Goal: Information Seeking & Learning: Learn about a topic

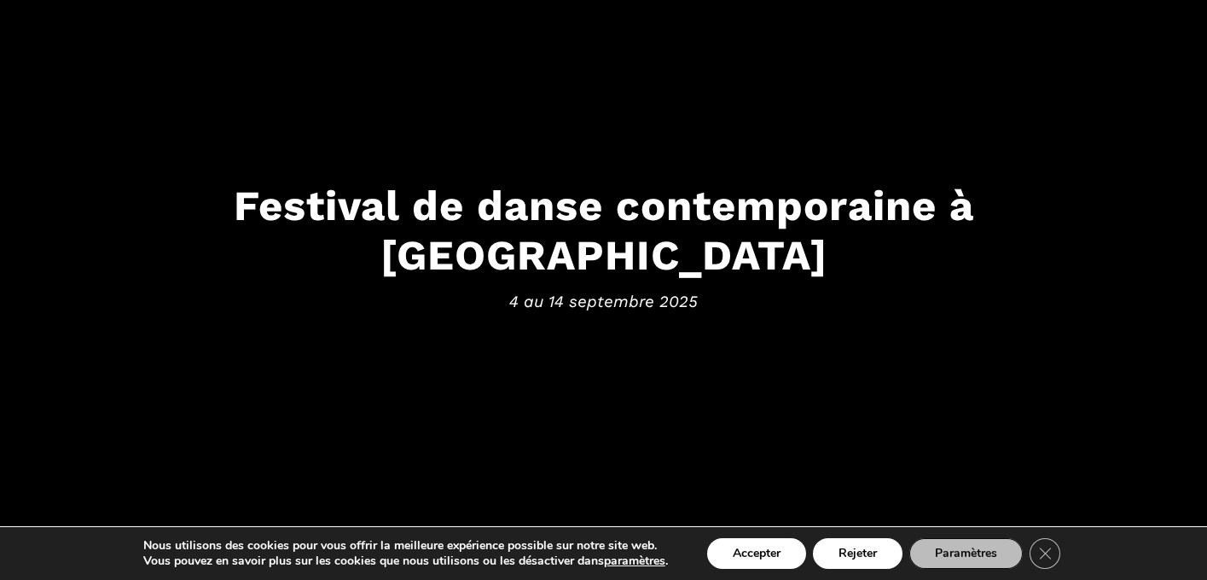
scroll to position [106, 0]
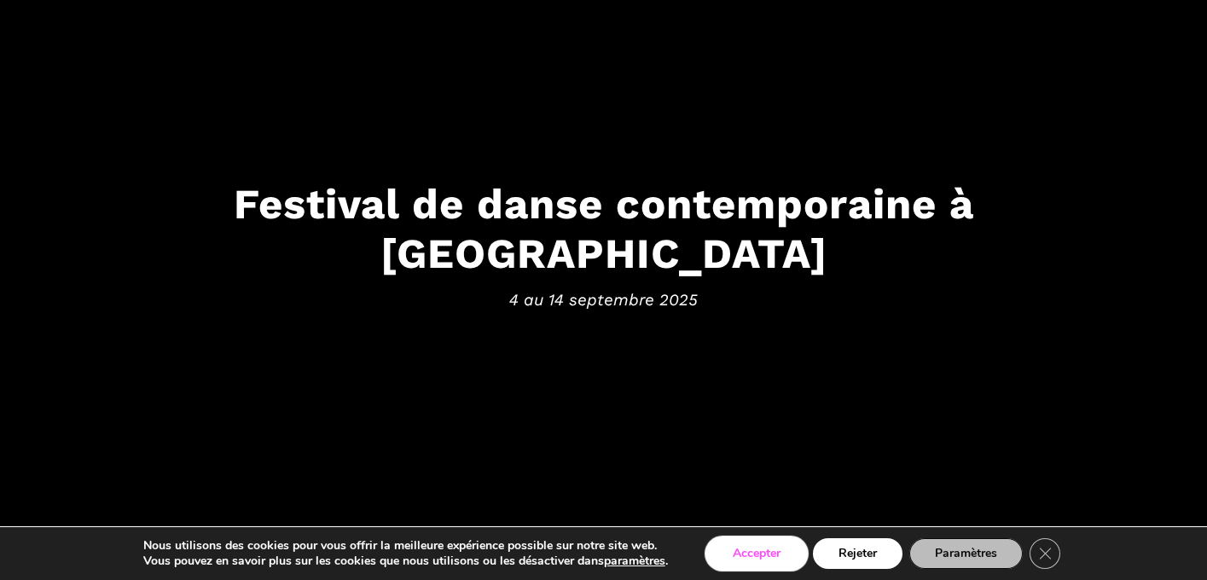
click at [754, 556] on button "Accepter" at bounding box center [756, 553] width 99 height 31
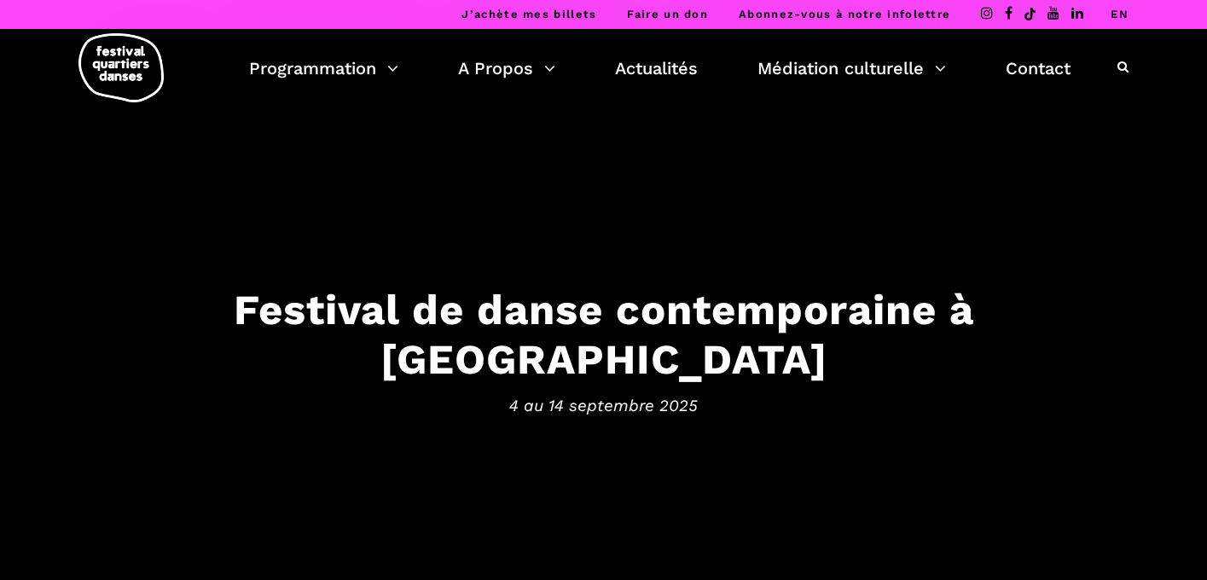
click at [1114, 18] on link "EN" at bounding box center [1119, 14] width 18 height 13
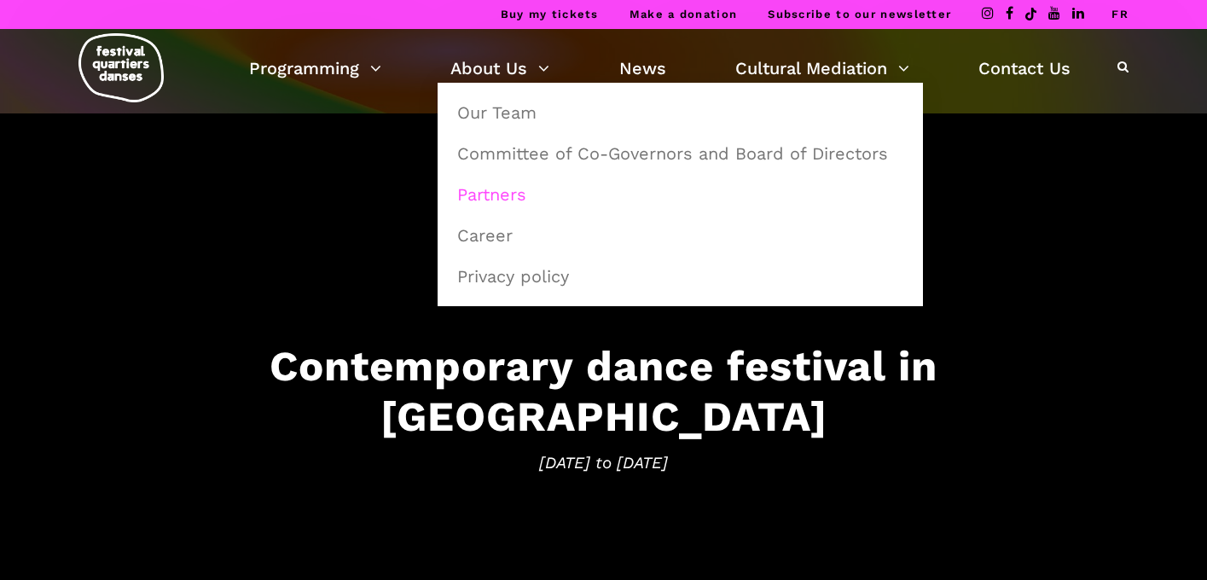
click at [498, 200] on link "Partners" at bounding box center [680, 194] width 466 height 39
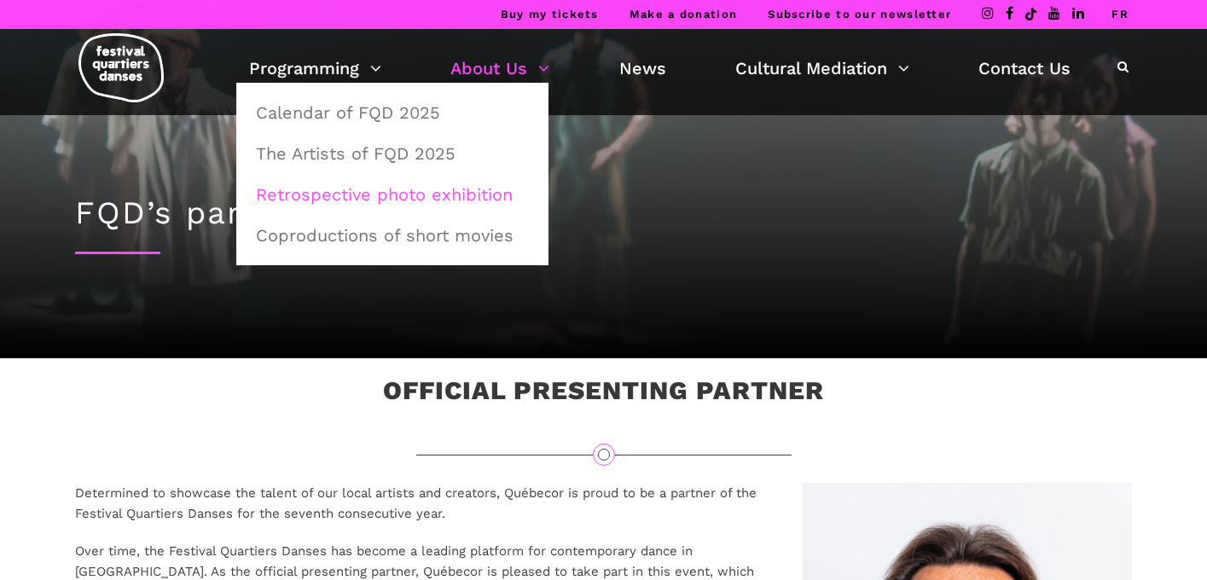
click at [325, 196] on link "Retrospective photo exhibition" at bounding box center [392, 194] width 293 height 39
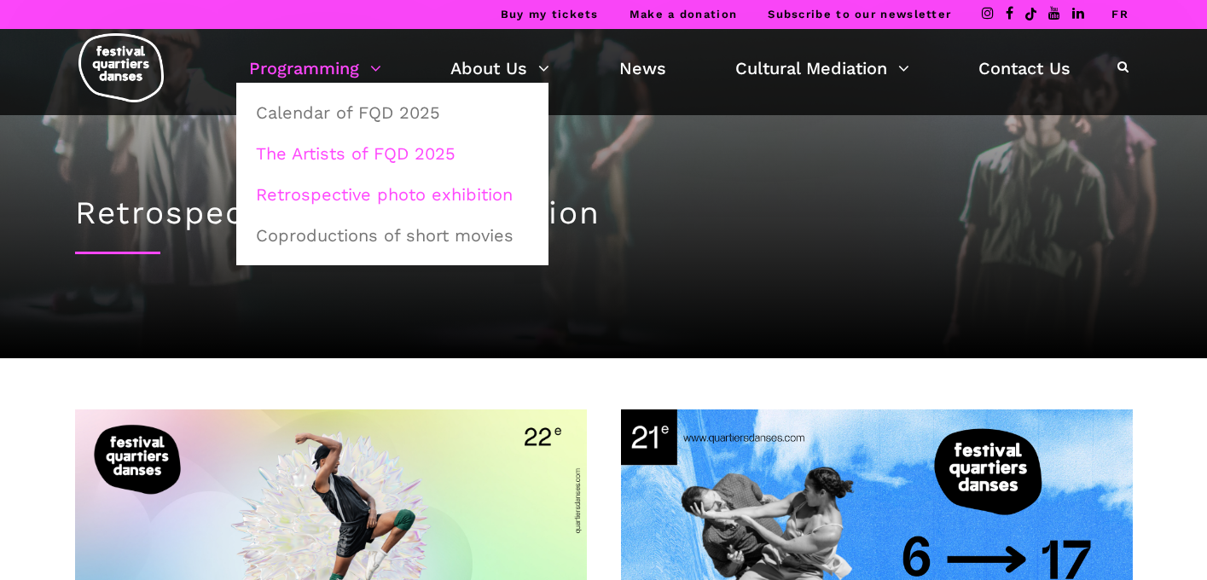
click at [317, 153] on link "The Artists of FQD 2025" at bounding box center [392, 153] width 293 height 39
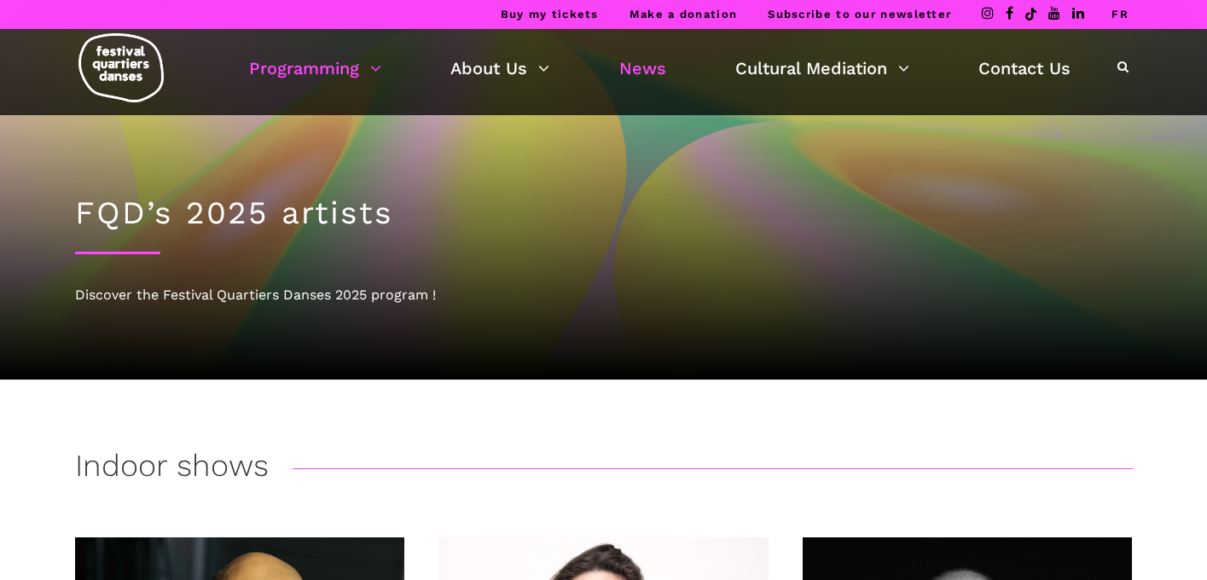
click at [645, 65] on link "News" at bounding box center [642, 68] width 47 height 29
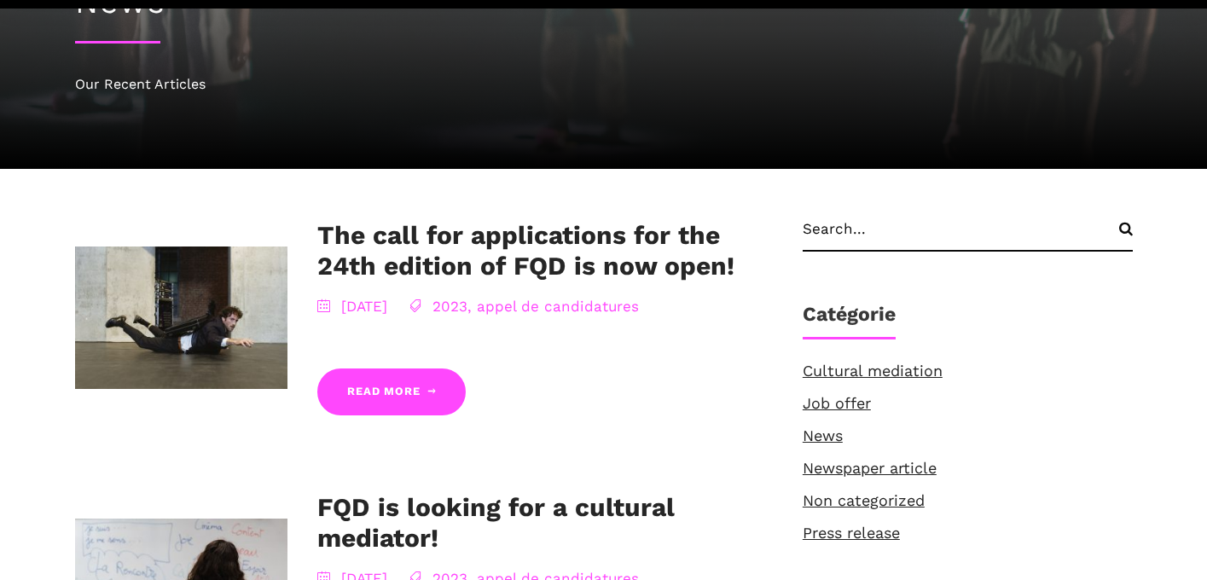
scroll to position [223, 0]
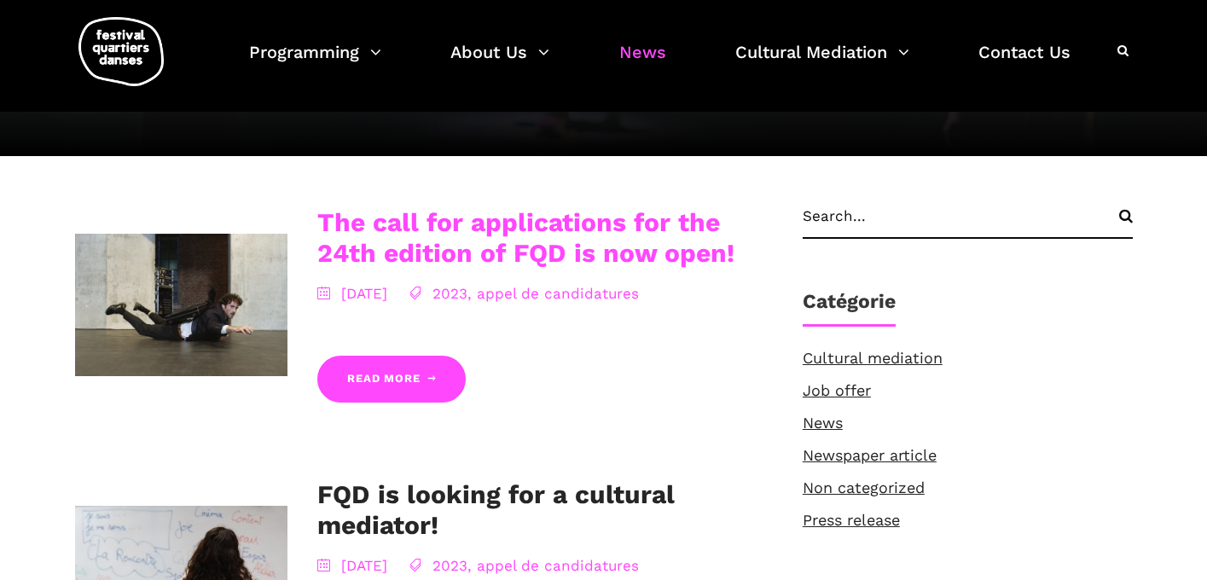
click at [538, 242] on link "The call for applications for the 24th edition of FQD is now open!" at bounding box center [525, 237] width 417 height 61
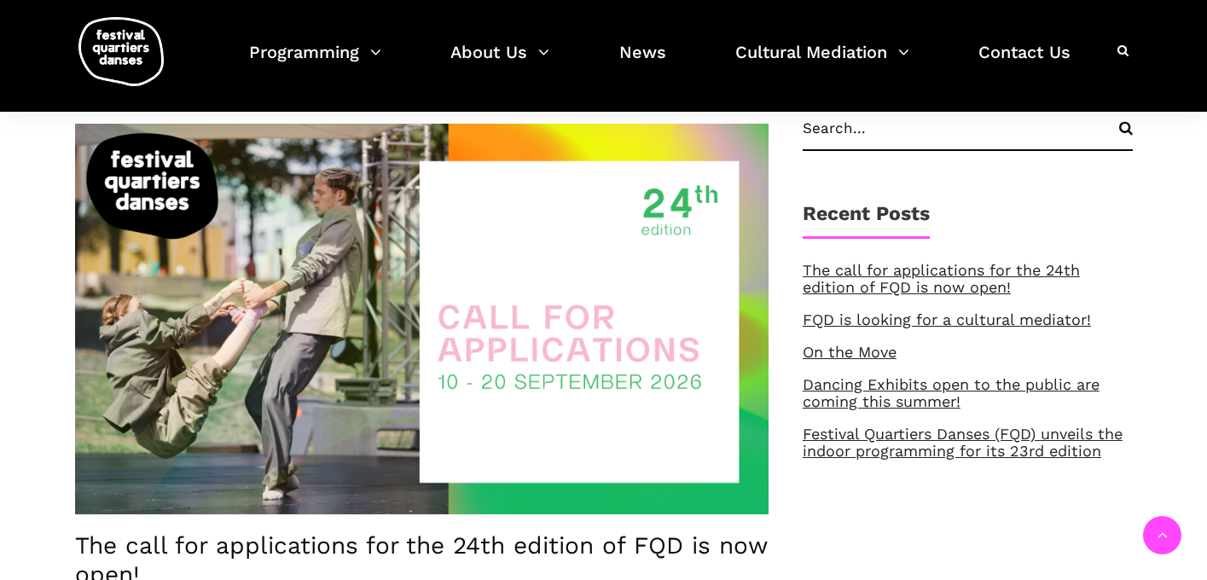
scroll to position [501, 0]
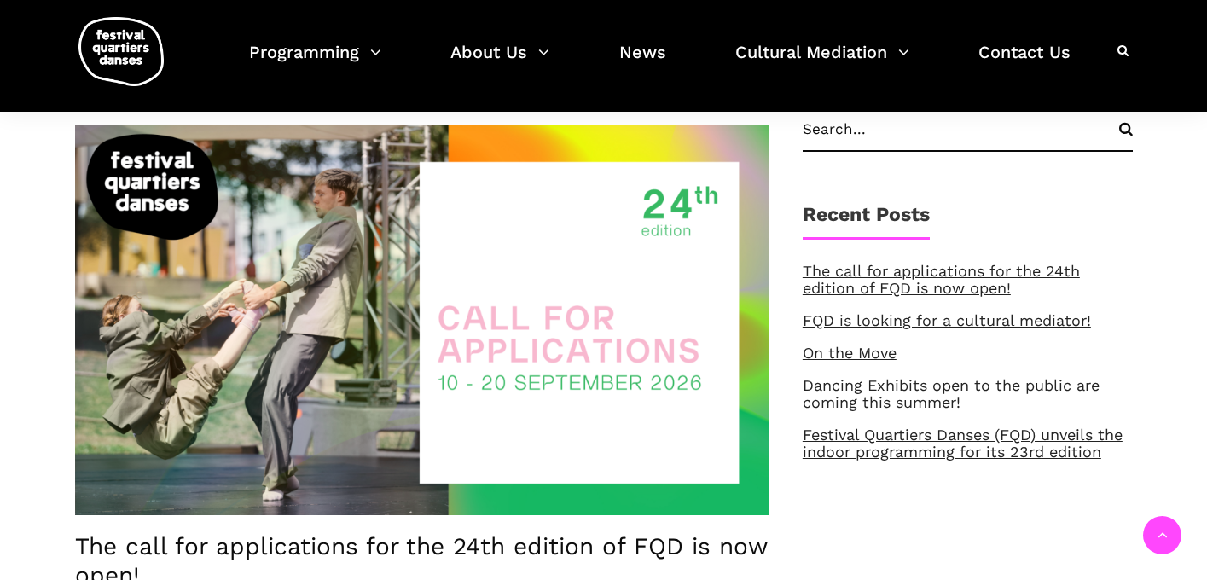
click at [478, 353] on img at bounding box center [421, 319] width 693 height 391
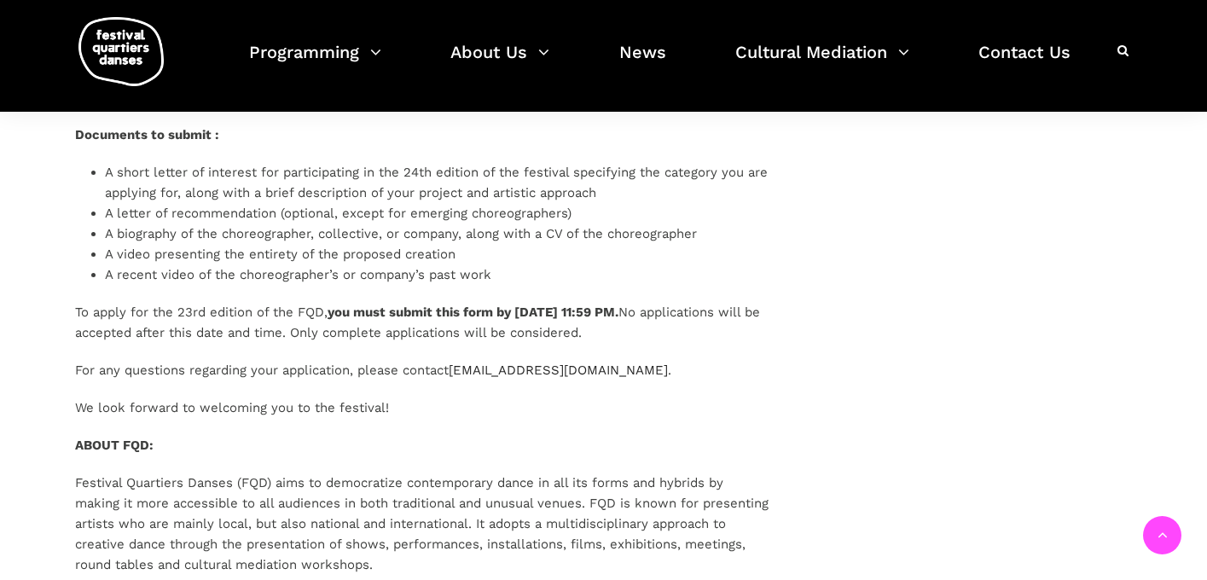
scroll to position [2065, 0]
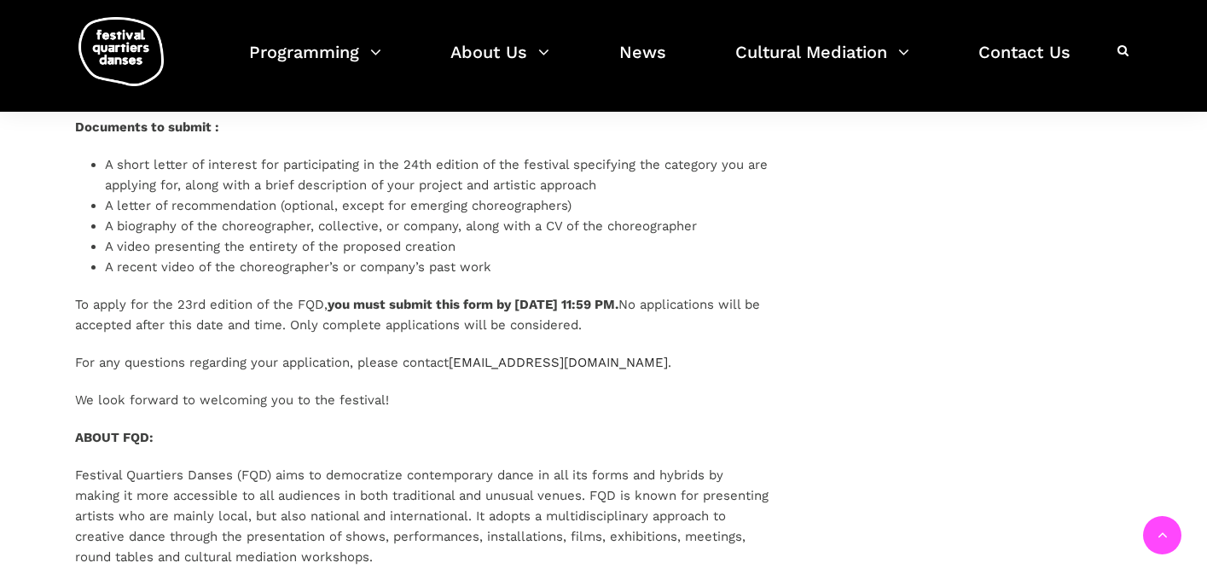
click at [345, 297] on b "you must submit this form by Friday, November 14, 2025, at 11:59 PM." at bounding box center [472, 304] width 291 height 15
click at [274, 296] on p "To apply for the 23rd edition of the FQD, you must submit this form by Friday, …" at bounding box center [421, 314] width 693 height 41
click at [362, 294] on p "To apply for the 23rd edition of the FQD, you must submit this form by Friday, …" at bounding box center [421, 314] width 693 height 41
click at [363, 297] on b "you must submit this form by Friday, November 14, 2025, at 11:59 PM." at bounding box center [472, 304] width 291 height 15
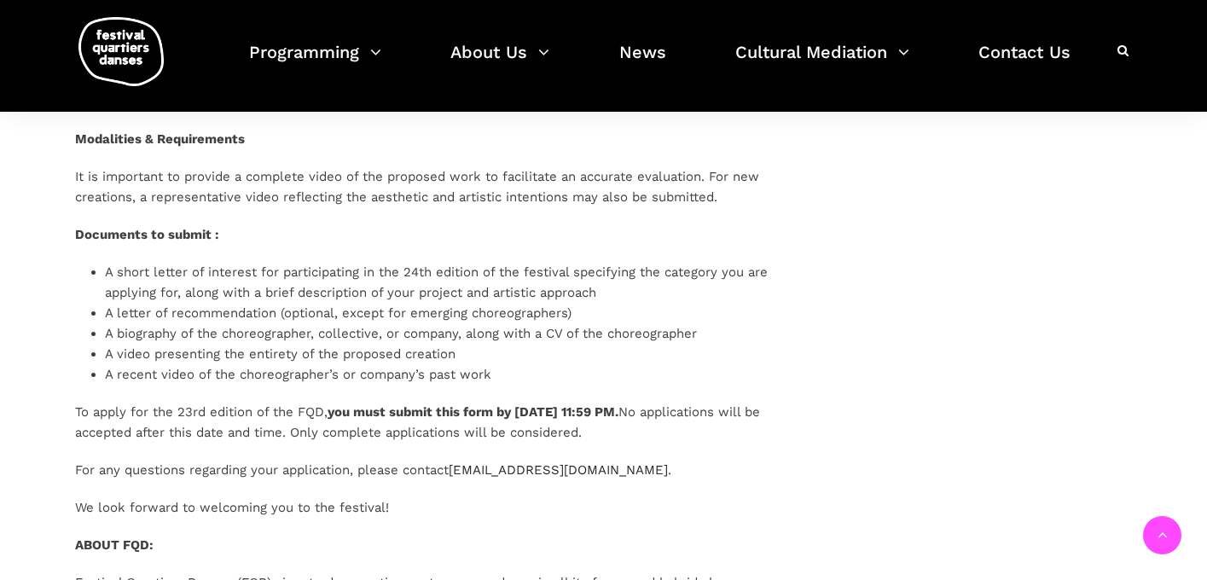
scroll to position [1954, 0]
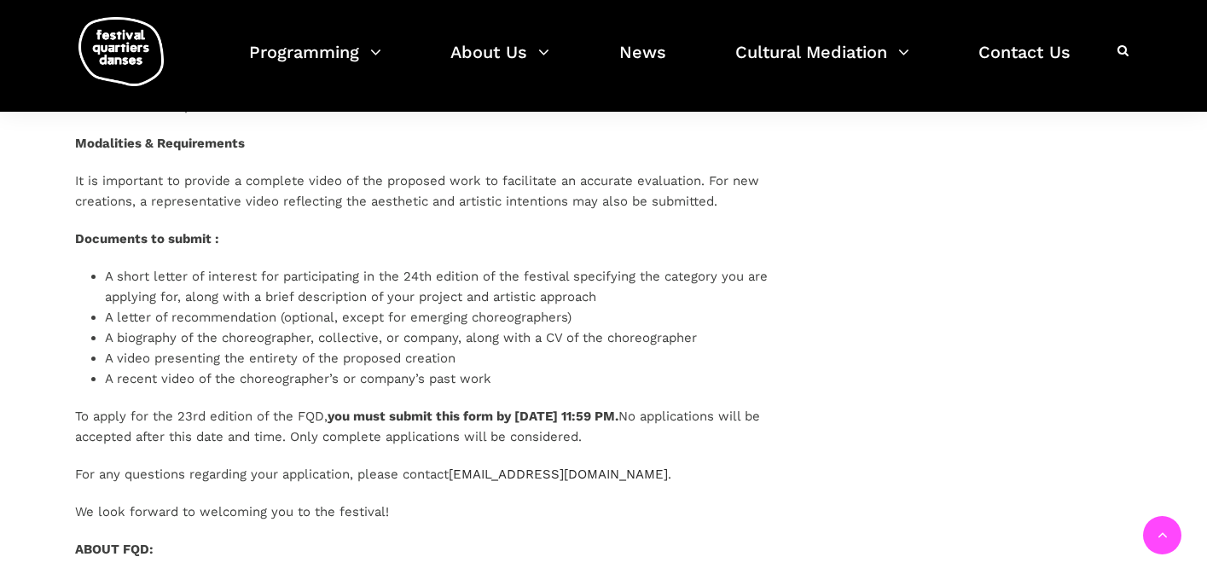
click at [194, 406] on p "To apply for the 23rd edition of the FQD, you must submit this form by Friday, …" at bounding box center [421, 426] width 693 height 41
click at [208, 327] on li "A biography of the choreographer, collective, or company, along with a CV of th…" at bounding box center [436, 337] width 663 height 20
click at [212, 307] on li "A letter of recommendation (optional, except for emerging choreographers)" at bounding box center [436, 317] width 663 height 20
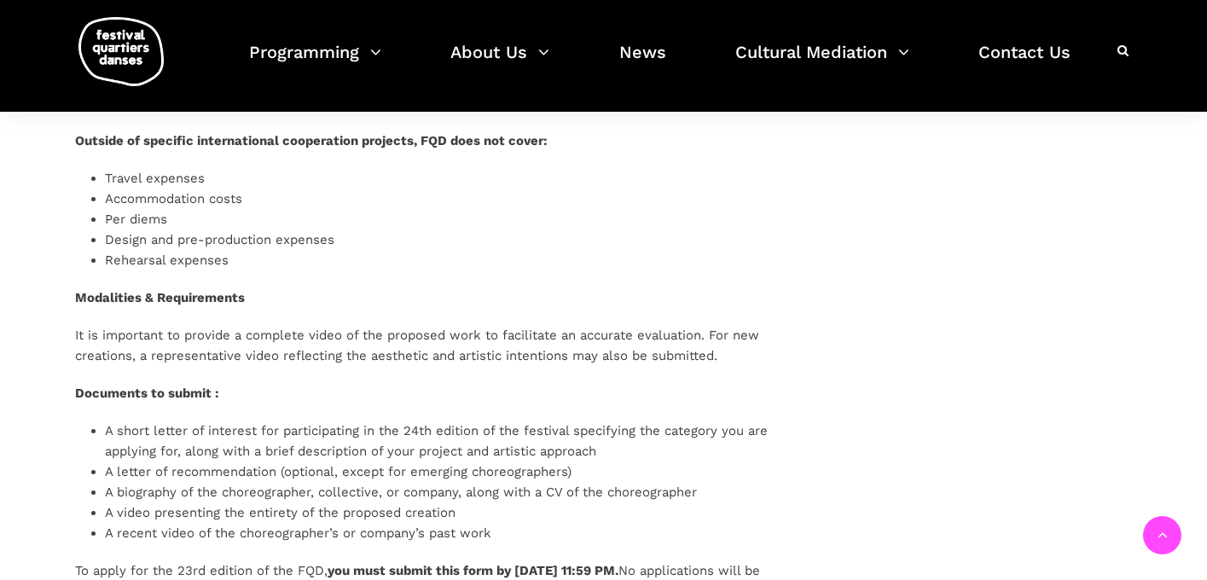
scroll to position [1798, 0]
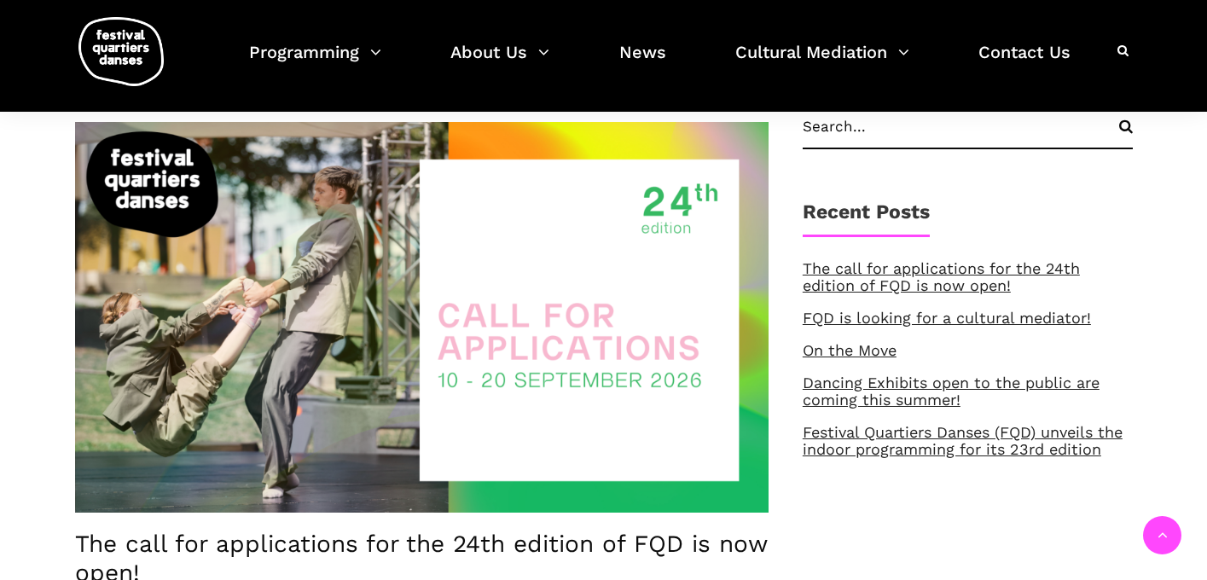
scroll to position [488, 0]
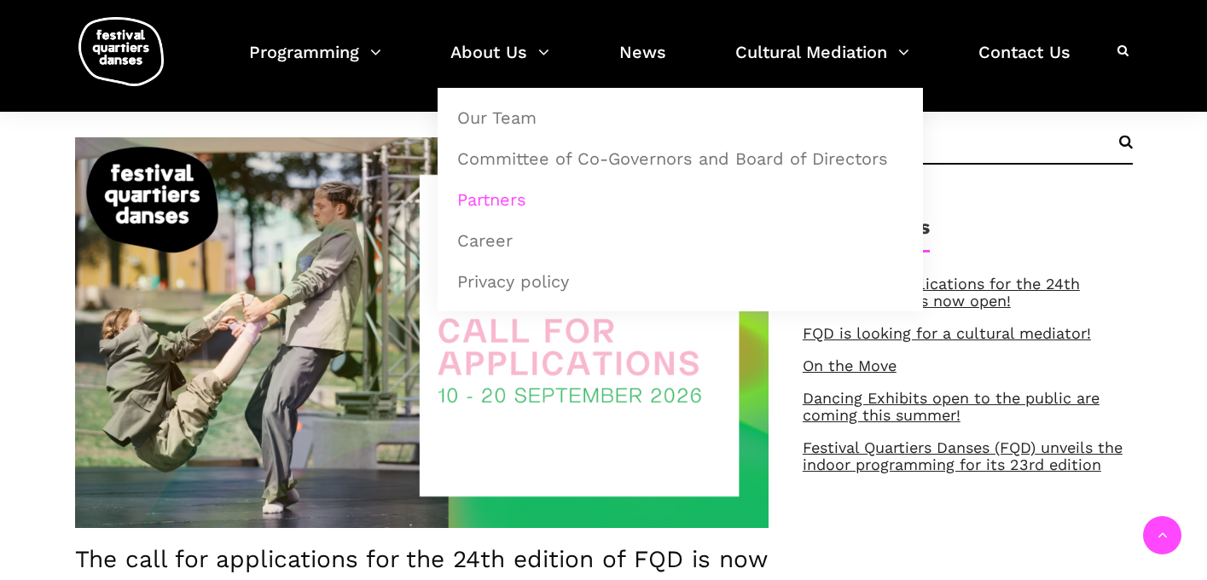
click at [483, 198] on link "Partners" at bounding box center [680, 199] width 466 height 39
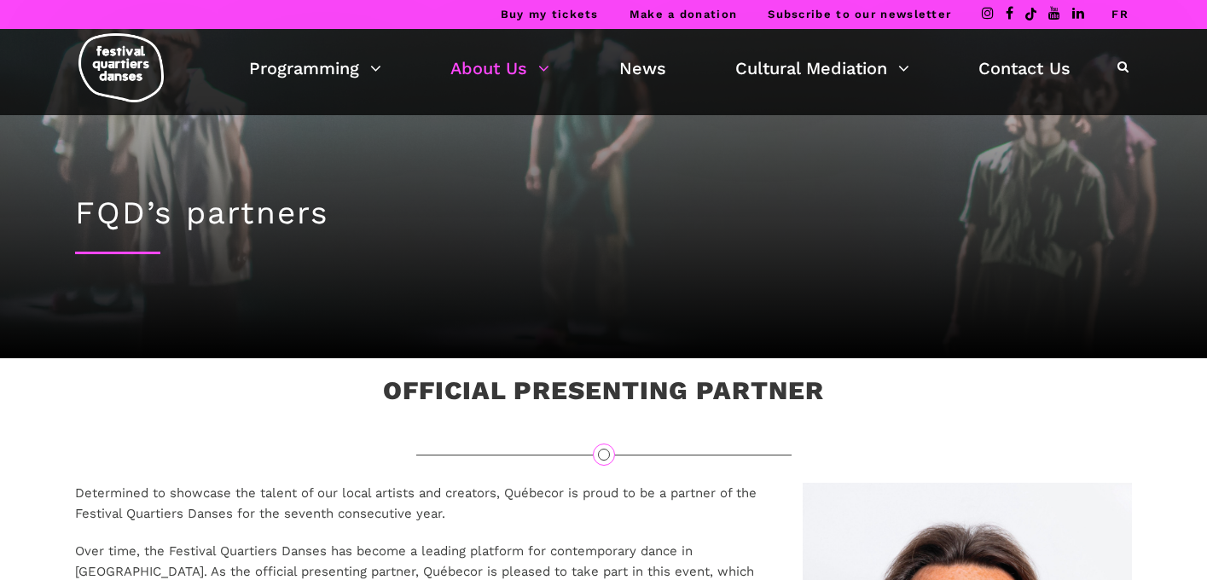
click at [1119, 14] on link "FR" at bounding box center [1119, 14] width 17 height 13
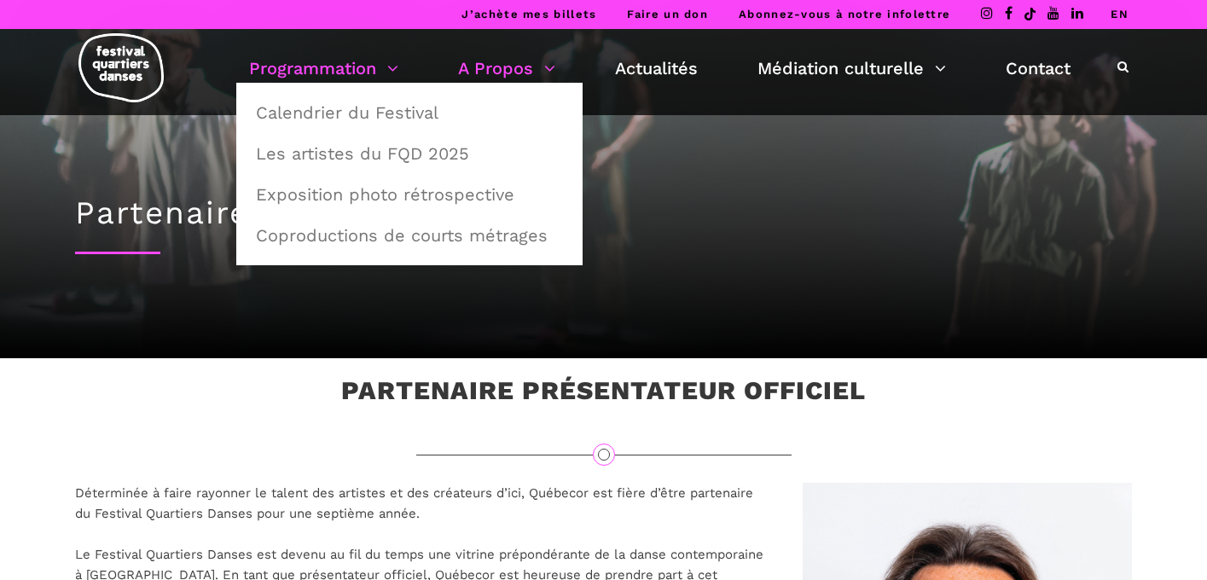
click at [373, 71] on link "Programmation" at bounding box center [323, 68] width 149 height 29
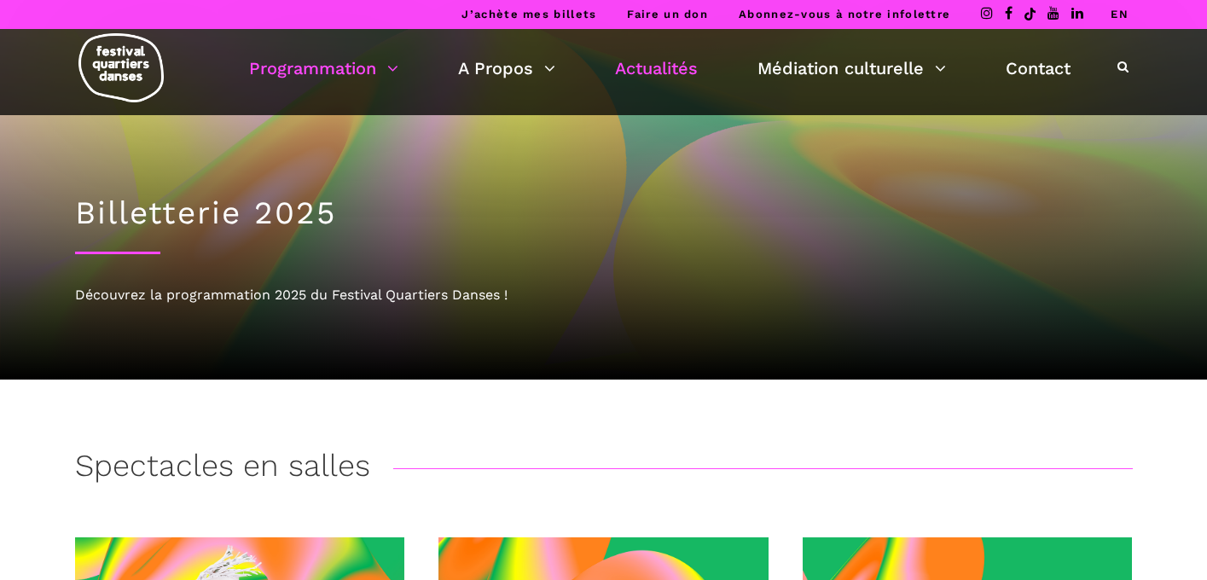
click at [628, 66] on link "Actualités" at bounding box center [656, 68] width 83 height 29
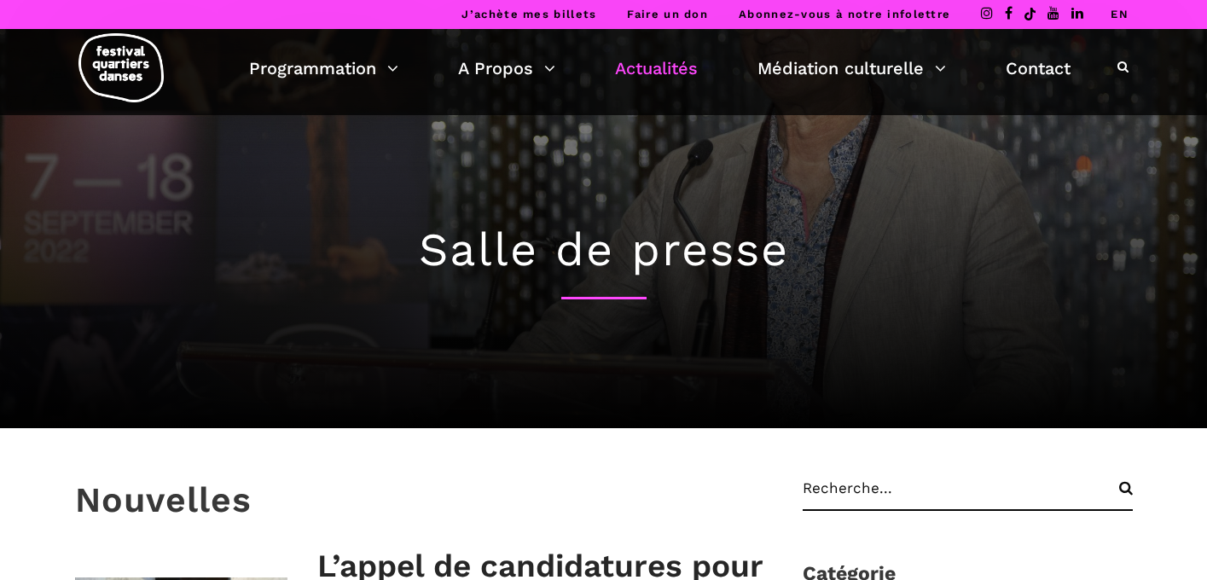
scroll to position [369, 0]
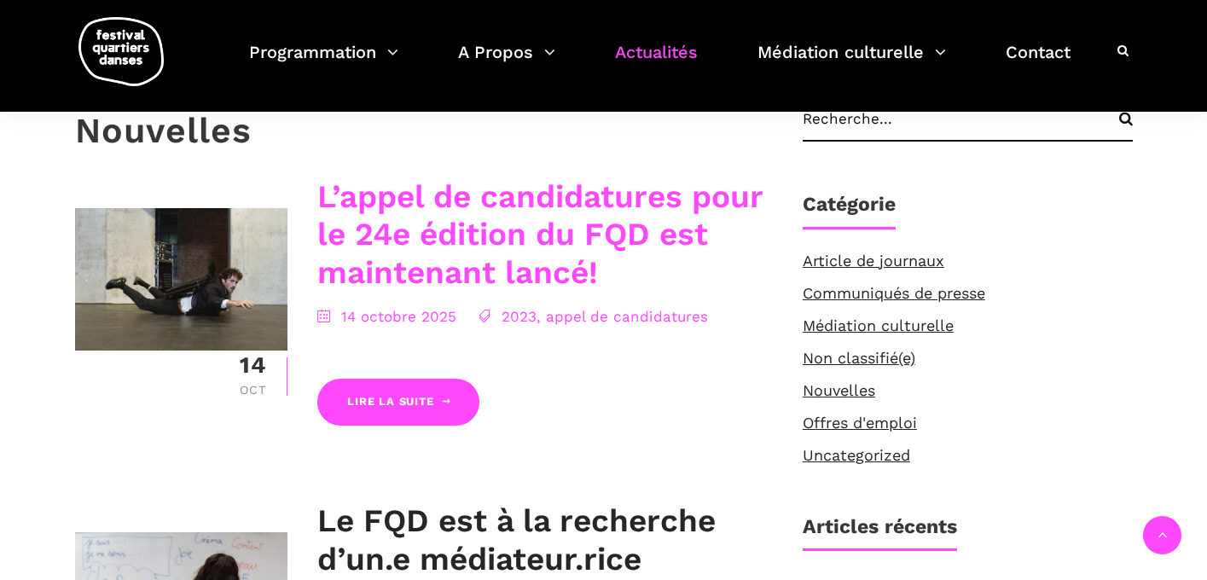
click at [459, 244] on link "L’appel de candidatures pour le 24e édition du FQD est maintenant lancé!" at bounding box center [539, 234] width 445 height 113
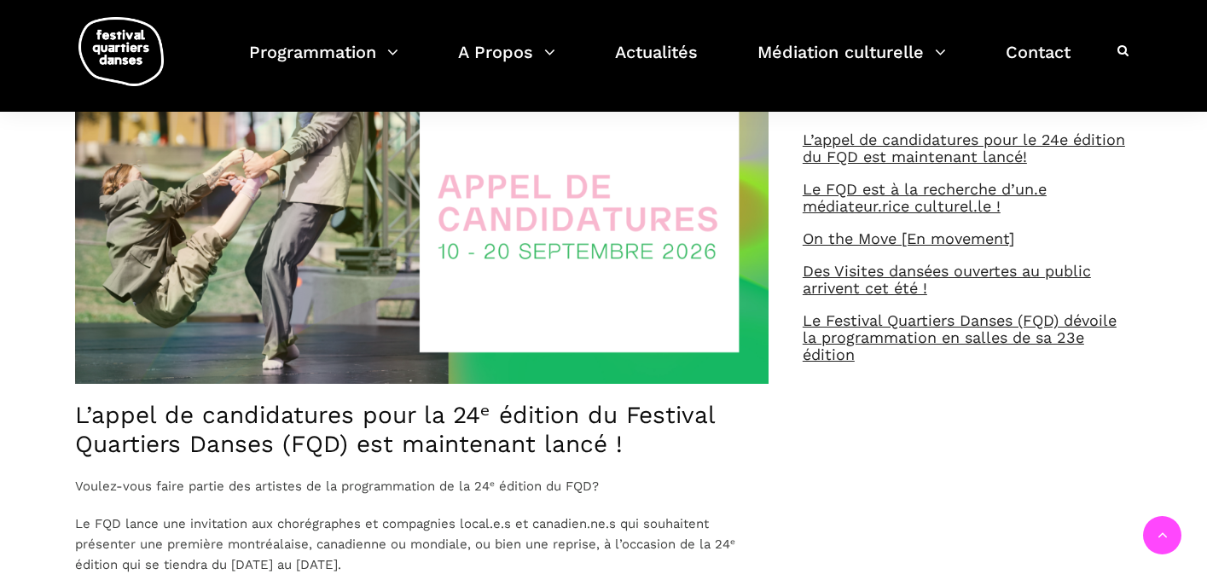
scroll to position [631, 0]
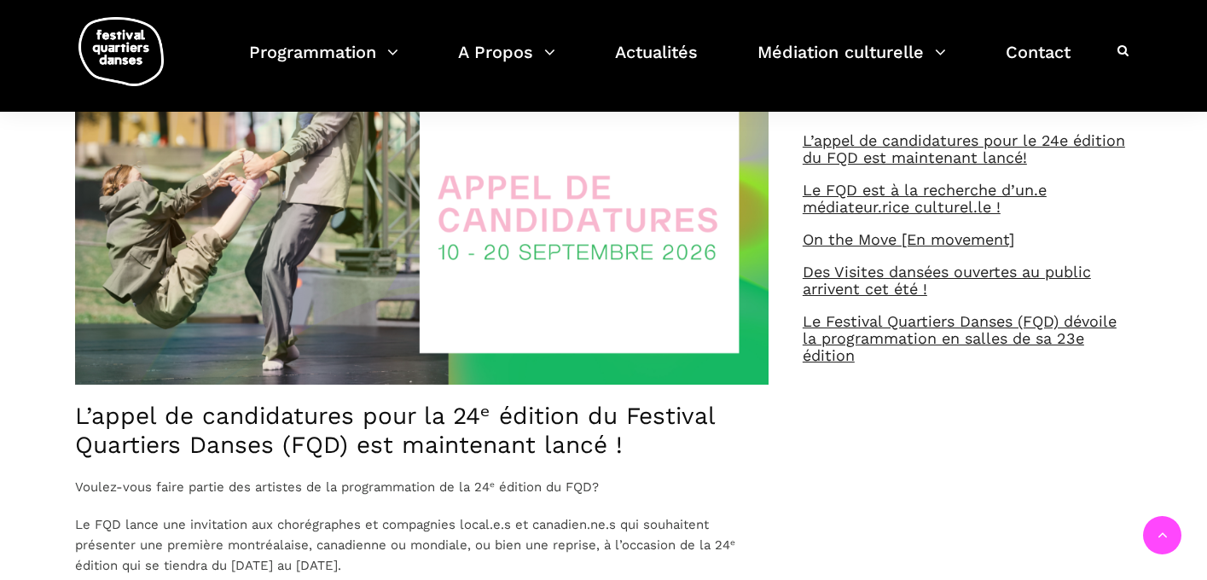
click at [534, 215] on img at bounding box center [421, 189] width 693 height 391
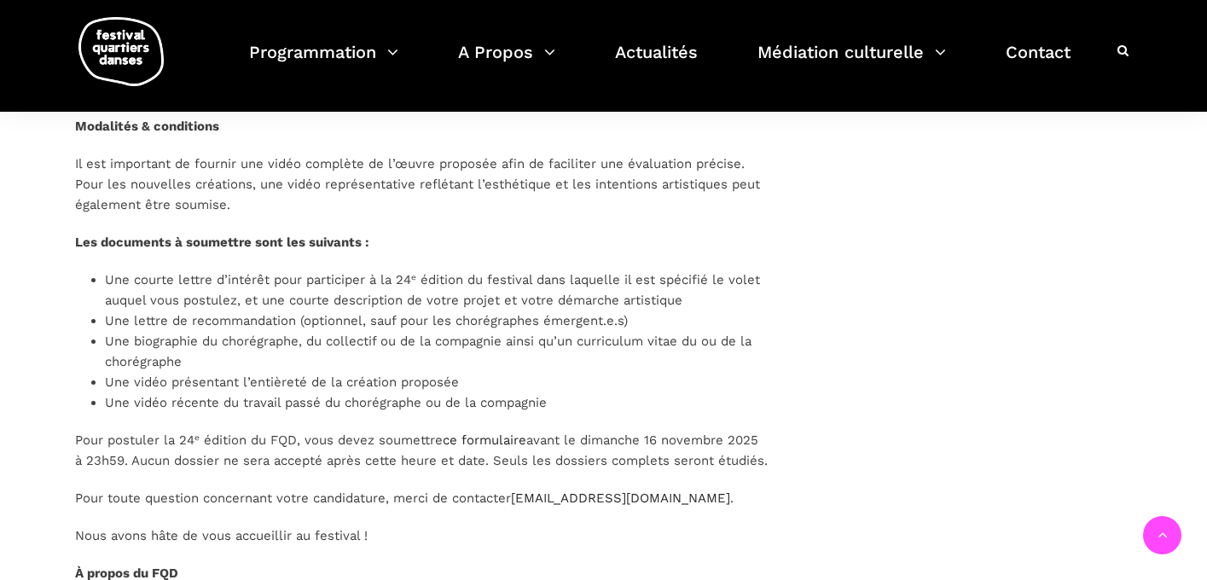
scroll to position [1948, 0]
click at [492, 441] on link "ce formulaire" at bounding box center [485, 441] width 84 height 15
